Goal: Transaction & Acquisition: Download file/media

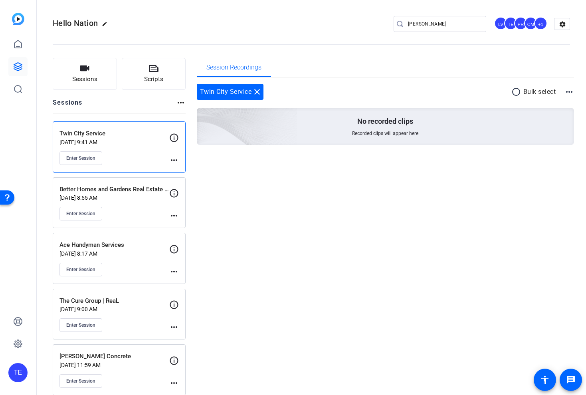
click at [138, 158] on div "Enter Session" at bounding box center [114, 158] width 110 height 14
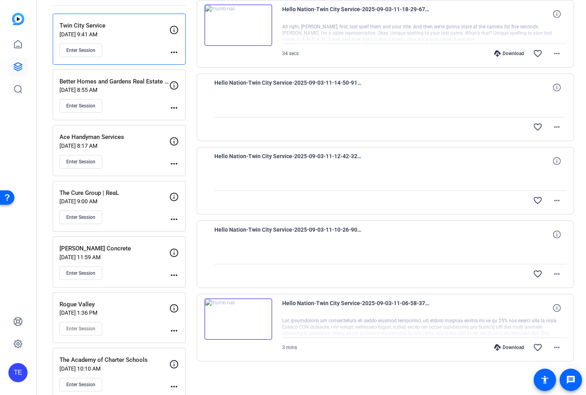
scroll to position [109, 0]
click at [561, 272] on mat-icon "more_horiz" at bounding box center [557, 273] width 10 height 10
click at [561, 272] on div at bounding box center [293, 197] width 586 height 395
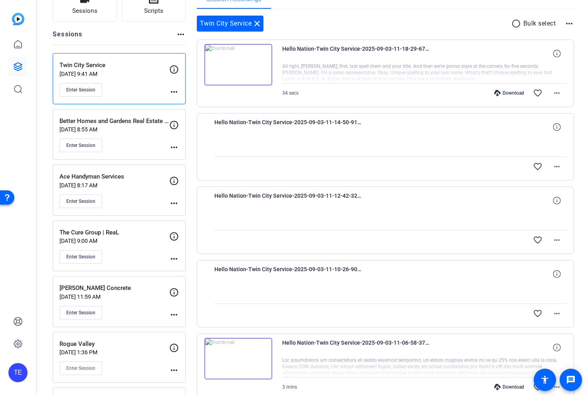
scroll to position [0, 0]
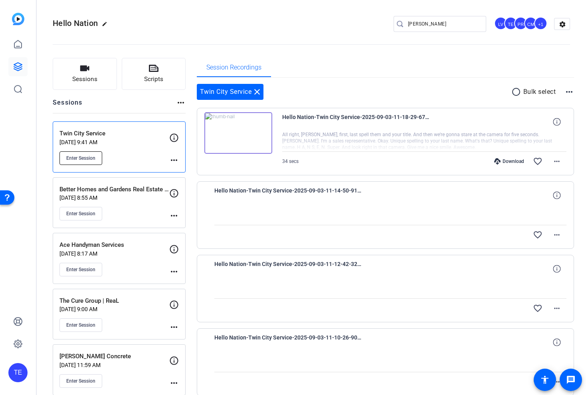
click at [79, 159] on span "Enter Session" at bounding box center [80, 158] width 29 height 6
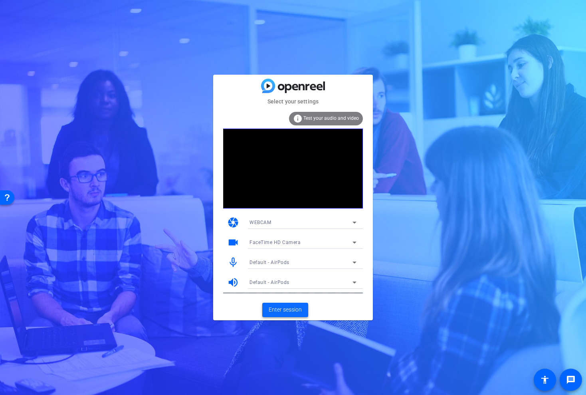
click at [278, 311] on span "Enter session" at bounding box center [285, 309] width 33 height 8
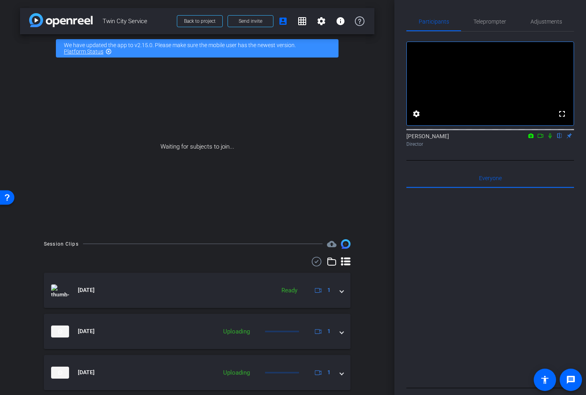
scroll to position [106, 0]
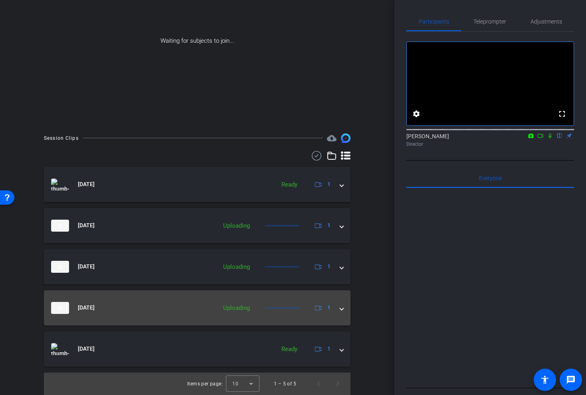
click at [343, 307] on span at bounding box center [341, 307] width 3 height 8
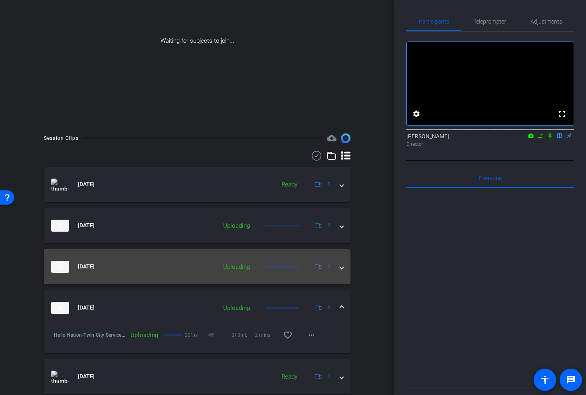
click at [343, 266] on span at bounding box center [341, 266] width 3 height 8
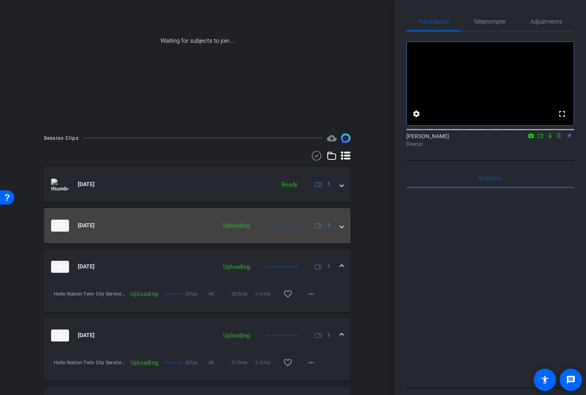
click at [341, 228] on span at bounding box center [341, 225] width 3 height 8
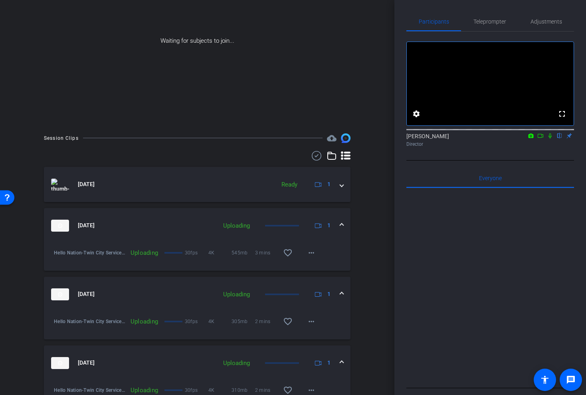
scroll to position [188, 0]
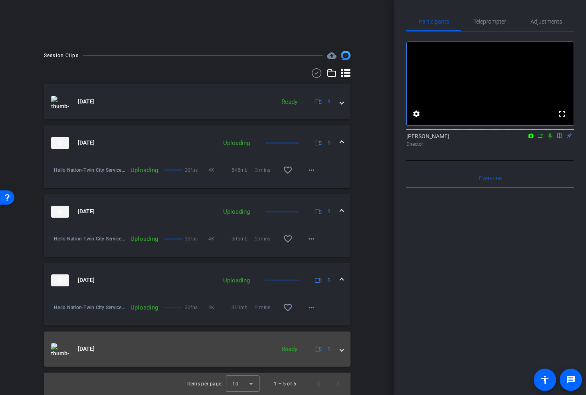
click at [343, 357] on mat-expansion-panel-header "Sep 3, 2025 Ready 1" at bounding box center [197, 348] width 307 height 35
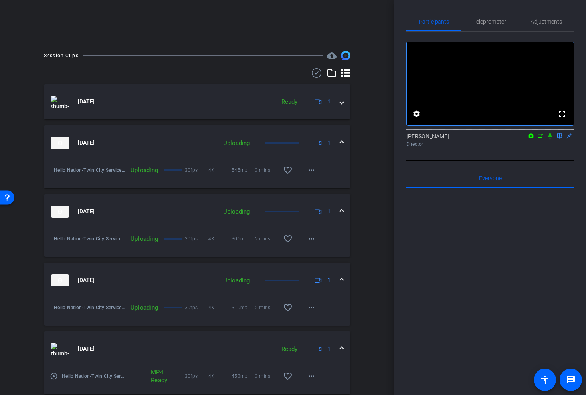
click at [149, 351] on mat-panel-title "Sep 3, 2025" at bounding box center [161, 349] width 220 height 12
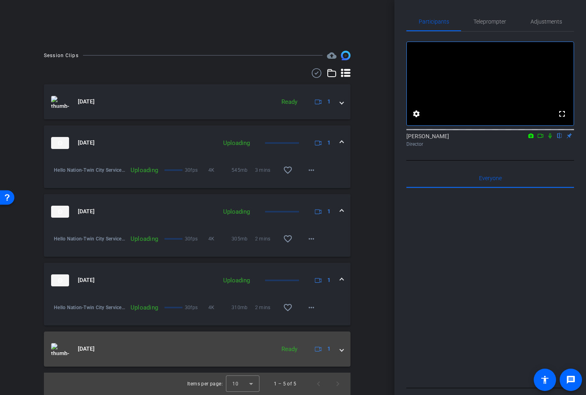
click at [344, 342] on mat-expansion-panel-header "Sep 3, 2025 Ready 1" at bounding box center [197, 348] width 307 height 35
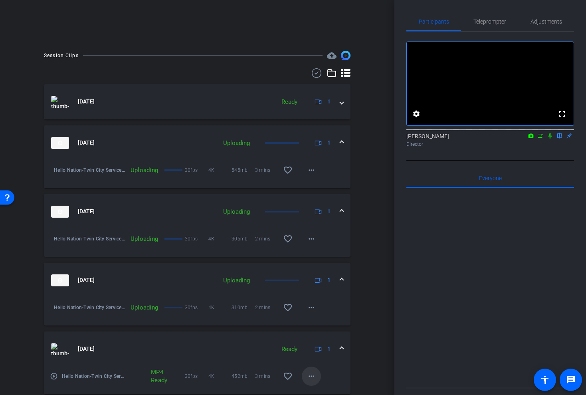
click at [315, 377] on mat-icon "more_horiz" at bounding box center [312, 376] width 10 height 10
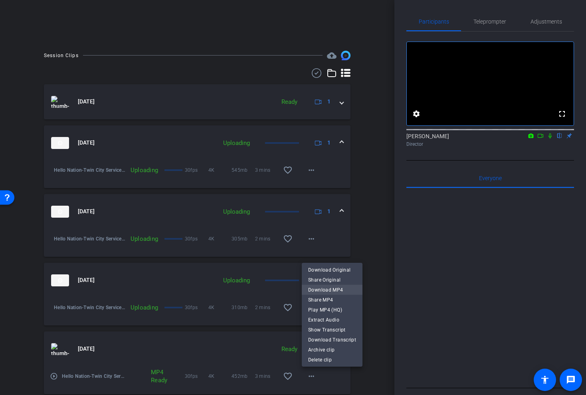
click at [321, 288] on span "Download MP4" at bounding box center [332, 290] width 48 height 10
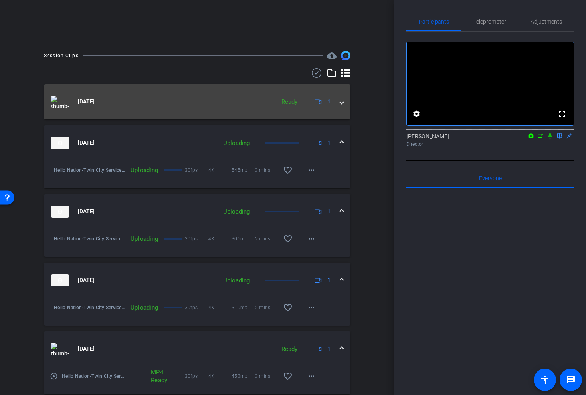
click at [345, 104] on mat-expansion-panel-header "Sep 3, 2025 Ready 1" at bounding box center [197, 101] width 307 height 35
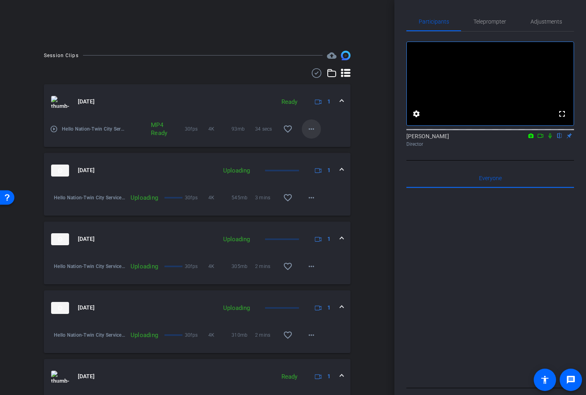
click at [311, 127] on mat-icon "more_horiz" at bounding box center [312, 129] width 10 height 10
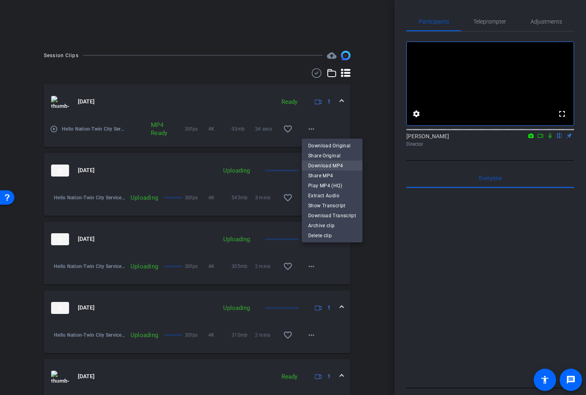
click at [333, 165] on span "Download MP4" at bounding box center [332, 166] width 48 height 10
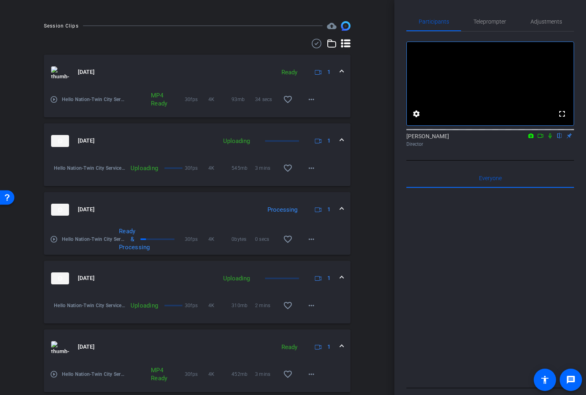
scroll to position [244, 0]
